Goal: Entertainment & Leisure: Consume media (video, audio)

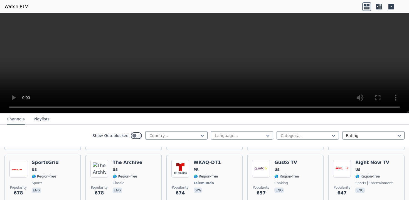
scroll to position [1331, 0]
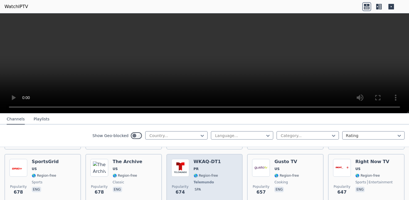
click at [226, 179] on div "Popularity 674 WKAQ-DT1 PR 🌎 Region-free Telemundo spa" at bounding box center [204, 179] width 66 height 40
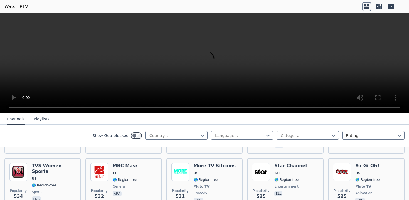
scroll to position [1742, 0]
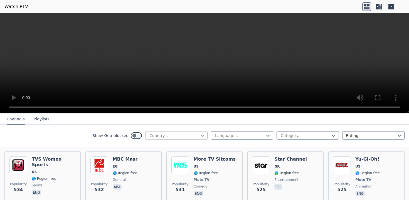
click at [202, 135] on icon at bounding box center [202, 136] width 6 height 6
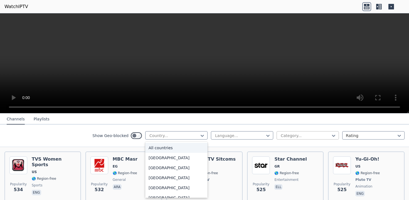
click at [321, 134] on div at bounding box center [305, 136] width 51 height 6
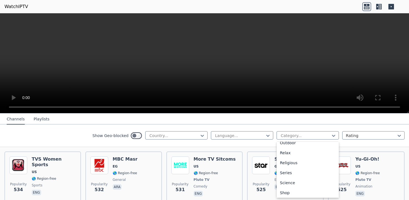
scroll to position [216, 0]
click at [296, 170] on div "Sports" at bounding box center [307, 172] width 62 height 10
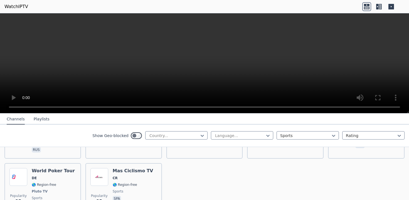
scroll to position [1265, 0]
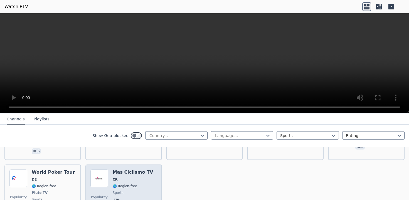
click at [144, 184] on span "🌎 Region-free" at bounding box center [133, 186] width 41 height 4
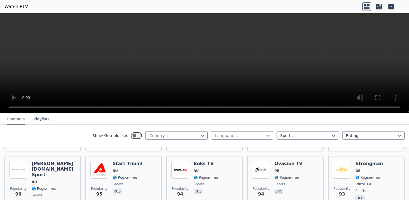
scroll to position [1209, 0]
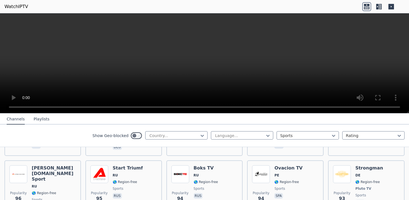
click at [144, 180] on div "Popularity 95 Start Triumf RU 🌎 Region-free sports rus" at bounding box center [123, 189] width 66 height 46
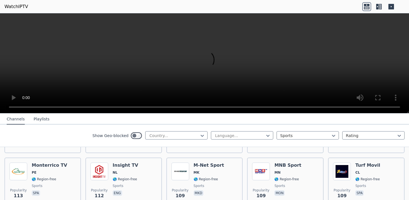
scroll to position [1044, 0]
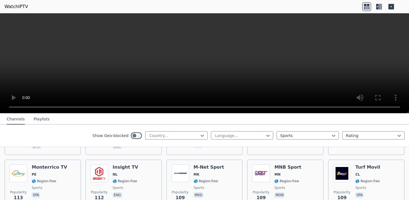
click at [144, 180] on div "Popularity 112 Insight TV NL 🌎 Region-free sports eng" at bounding box center [123, 185] width 66 height 40
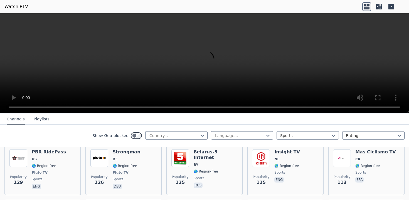
scroll to position [1003, 0]
click at [379, 135] on div at bounding box center [371, 136] width 51 height 6
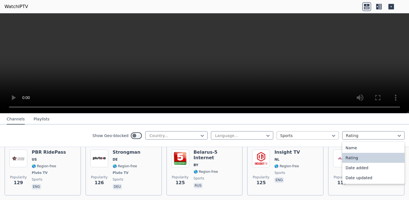
click at [318, 134] on div at bounding box center [305, 136] width 51 height 6
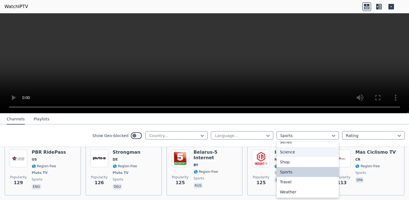
scroll to position [0, 0]
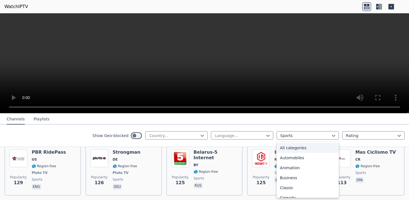
click at [295, 148] on div "All categories" at bounding box center [307, 148] width 62 height 10
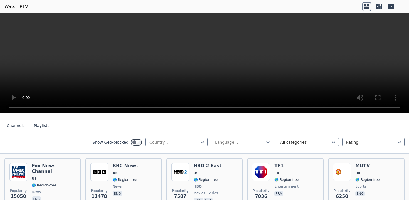
scroll to position [58, 0]
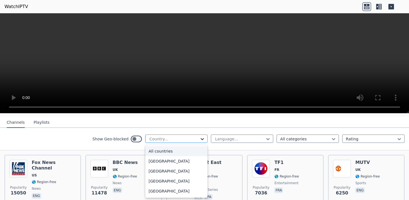
click at [202, 138] on icon at bounding box center [202, 140] width 6 height 6
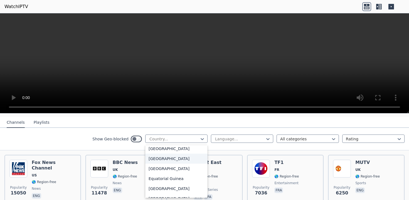
scroll to position [553, 0]
click at [171, 164] on div "[GEOGRAPHIC_DATA]" at bounding box center [176, 159] width 62 height 10
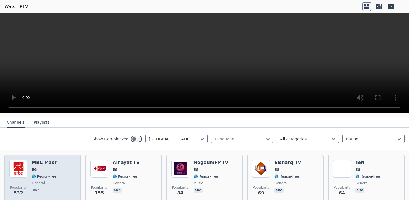
click at [48, 180] on div "MBC Masr EG 🌎 Region-free general ara" at bounding box center [44, 180] width 25 height 40
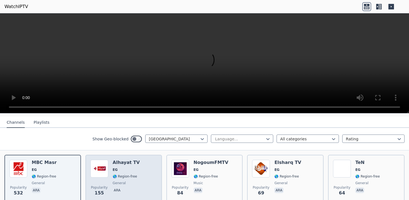
click at [143, 189] on div "Popularity 155 Alhayat TV EG 🌎 Region-free general [PERSON_NAME]" at bounding box center [123, 180] width 66 height 40
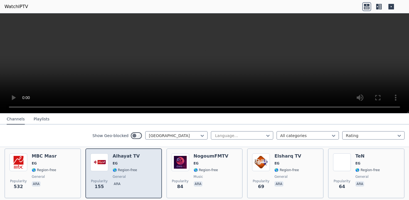
scroll to position [65, 0]
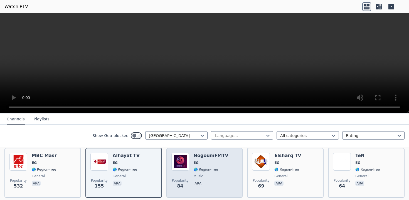
click at [225, 186] on div "Popularity 84 NogoumFMTV EG 🌎 Region-free music ara" at bounding box center [204, 173] width 66 height 40
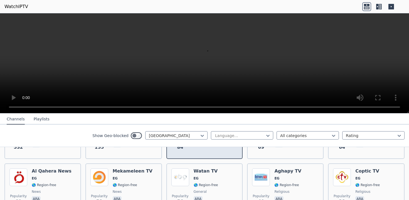
scroll to position [106, 0]
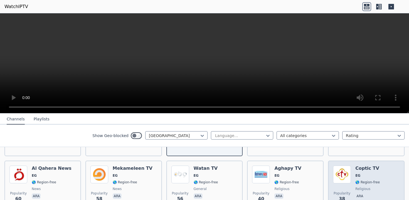
click at [369, 186] on div "Coptic TV EG 🌎 Region-free religious ara" at bounding box center [367, 186] width 24 height 40
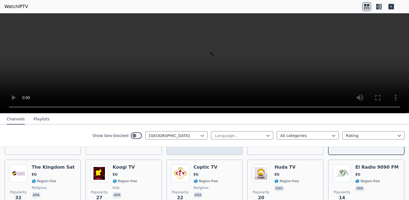
scroll to position [168, 0]
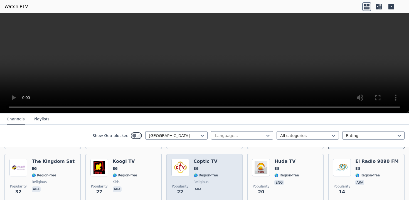
click at [201, 184] on span "religious" at bounding box center [201, 182] width 15 height 4
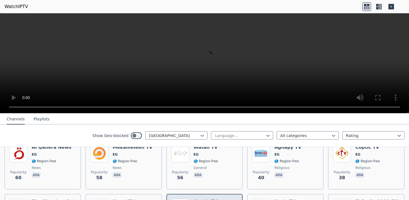
scroll to position [128, 0]
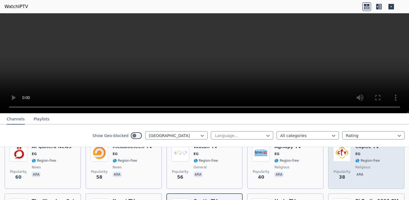
click at [374, 178] on span "ara" at bounding box center [367, 175] width 24 height 7
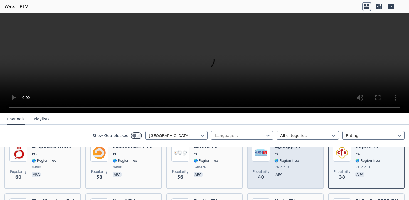
click at [293, 172] on span "ara" at bounding box center [287, 175] width 27 height 7
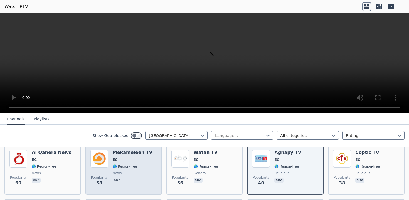
scroll to position [118, 0]
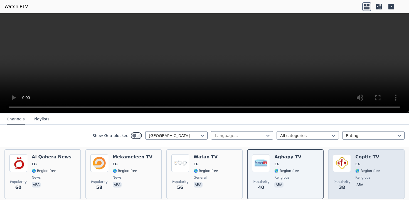
click at [357, 182] on div "Coptic TV EG 🌎 Region-free religious ara" at bounding box center [367, 175] width 24 height 40
